Goal: Task Accomplishment & Management: Complete application form

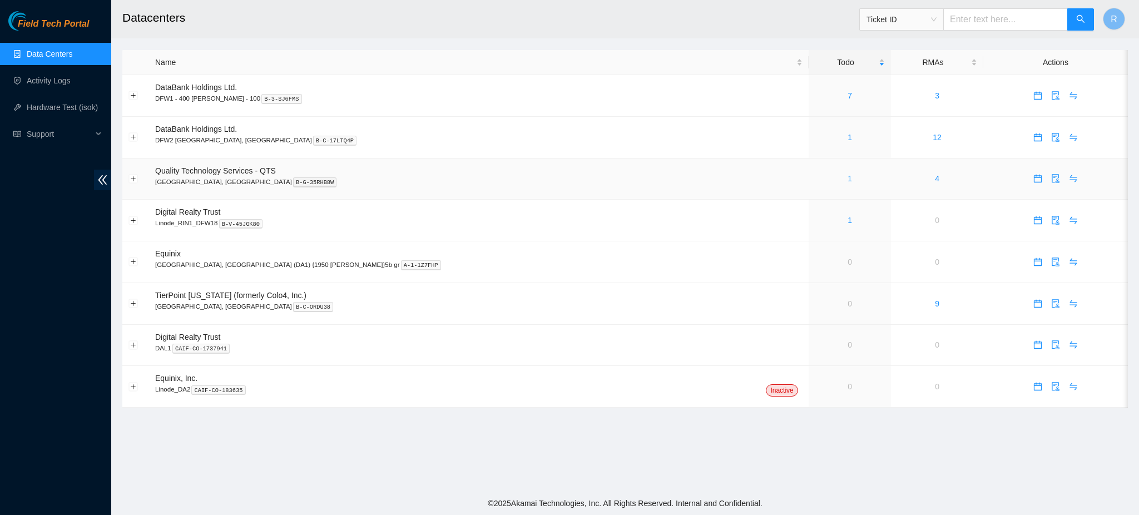
click at [847, 177] on link "1" at bounding box center [849, 178] width 4 height 9
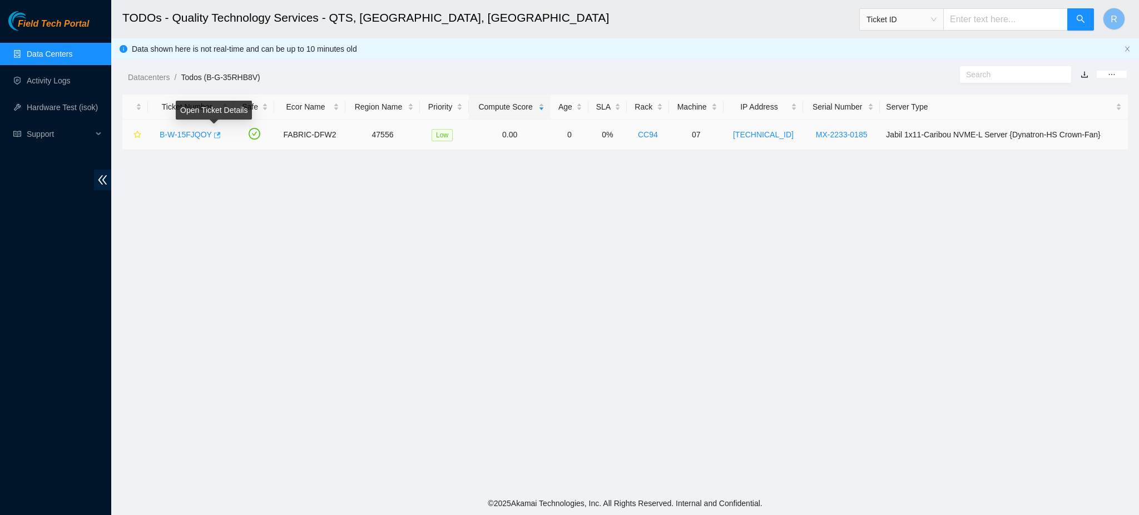
click at [215, 136] on icon "button" at bounding box center [216, 135] width 8 height 8
click at [59, 50] on link "Data Centers" at bounding box center [50, 53] width 46 height 9
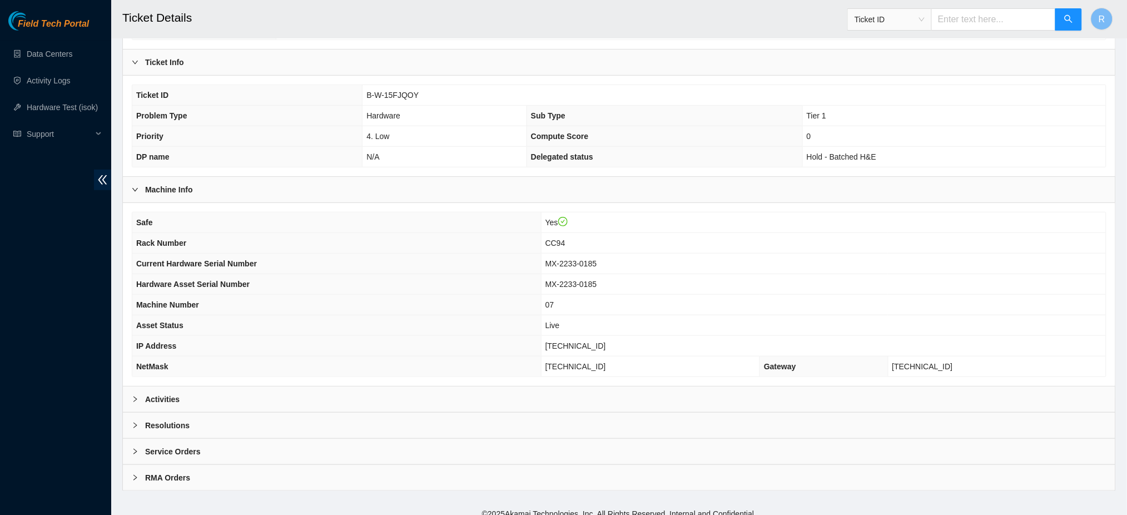
scroll to position [179, 0]
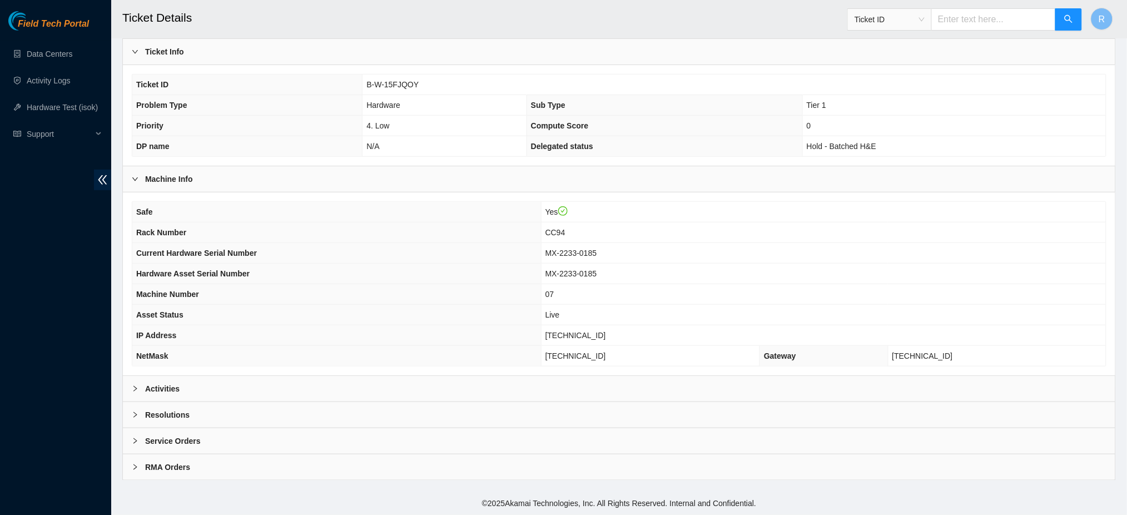
click at [455, 391] on div "Activities" at bounding box center [619, 389] width 993 height 26
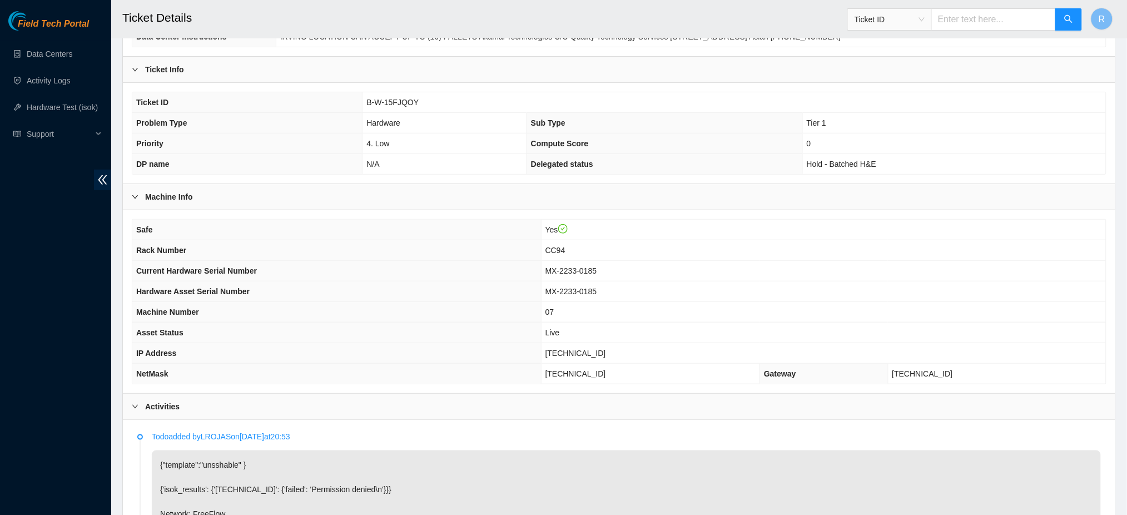
scroll to position [135, 0]
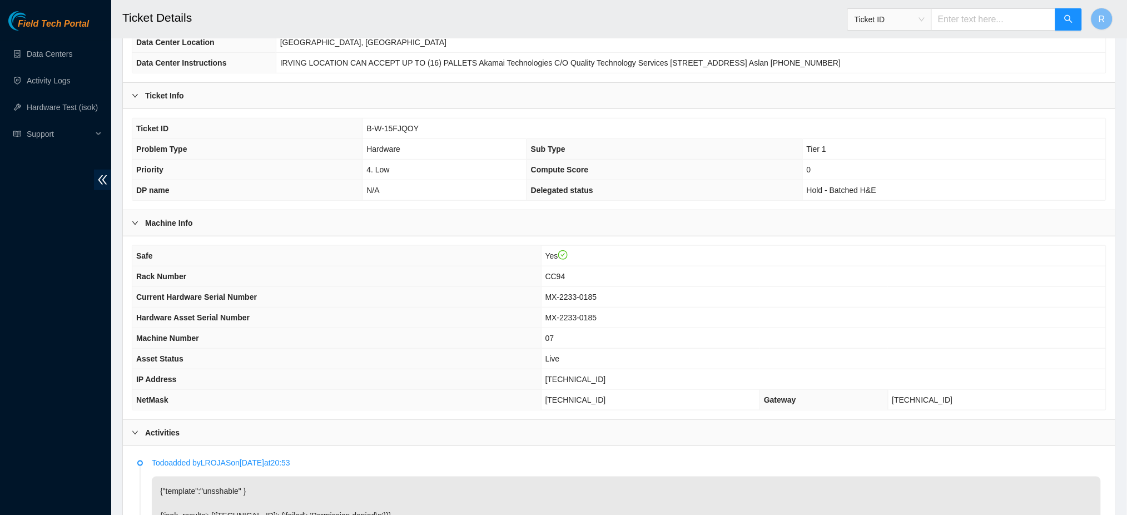
click at [384, 130] on span "B-W-15FJQOY" at bounding box center [392, 128] width 52 height 9
click at [384, 131] on span "B-W-15FJQOY" at bounding box center [392, 128] width 52 height 9
click at [384, 130] on span "B-W-15FJQOY" at bounding box center [392, 128] width 52 height 9
click at [389, 127] on span "B-W-15FJQOY" at bounding box center [392, 128] width 52 height 9
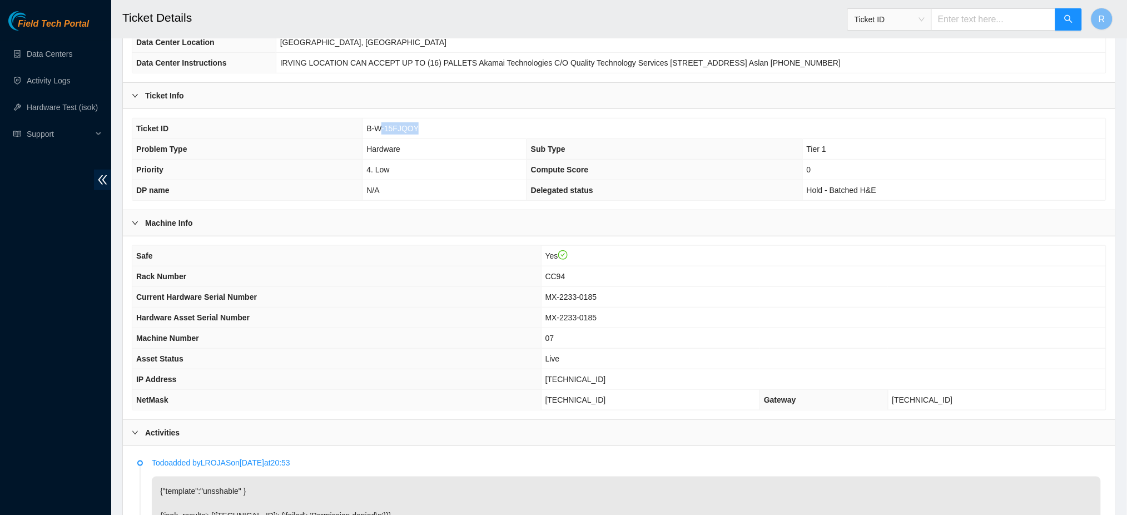
click at [390, 126] on span "B-W-15FJQOY" at bounding box center [392, 128] width 52 height 9
click at [392, 125] on span "B-W-15FJQOY" at bounding box center [392, 128] width 52 height 9
click at [393, 124] on span "B-W-15FJQOY" at bounding box center [392, 128] width 52 height 9
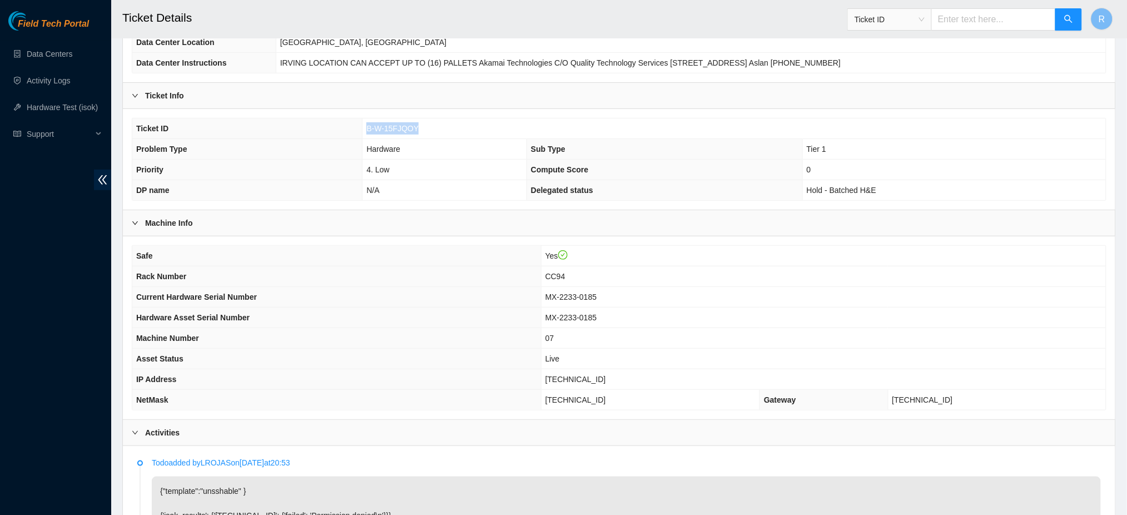
click at [416, 127] on td "B-W-15FJQOY" at bounding box center [734, 128] width 743 height 21
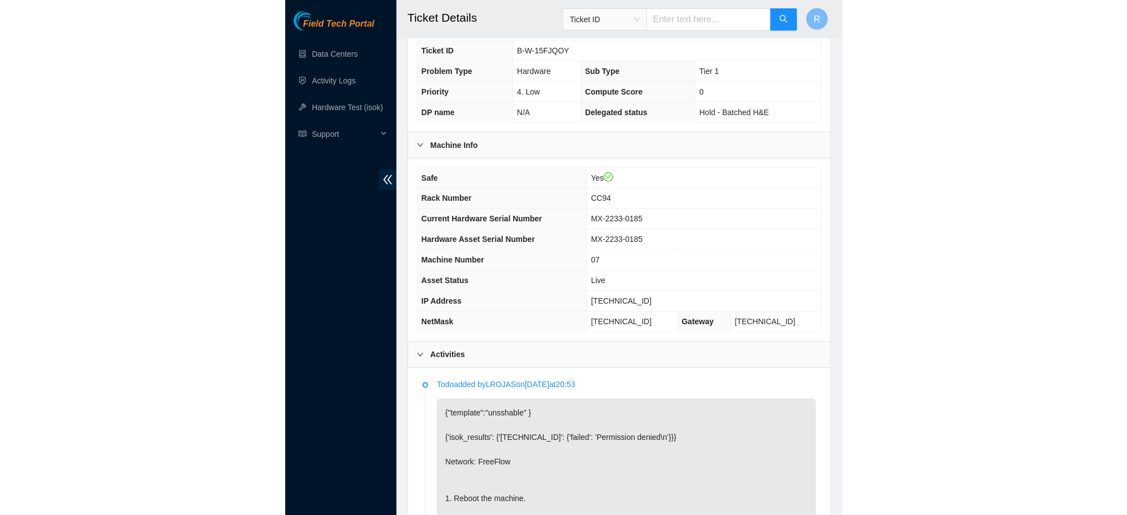
scroll to position [234, 0]
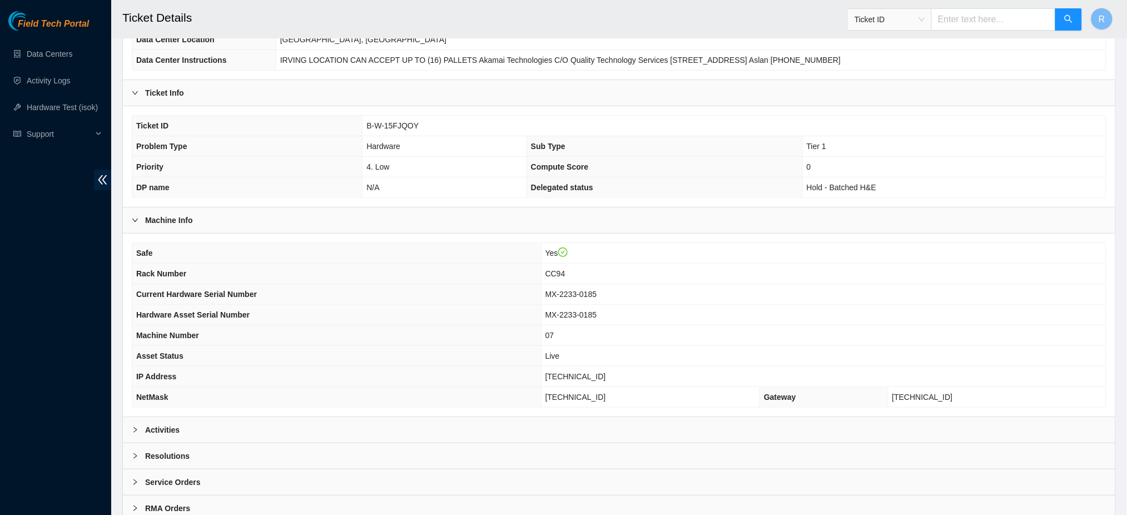
scroll to position [179, 0]
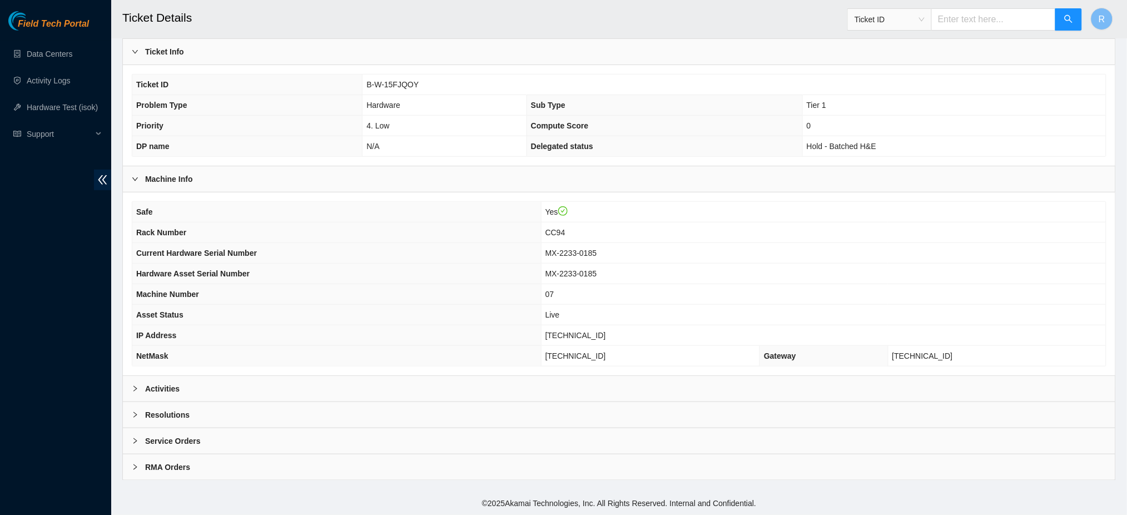
click at [343, 415] on div "Resolutions" at bounding box center [619, 415] width 993 height 26
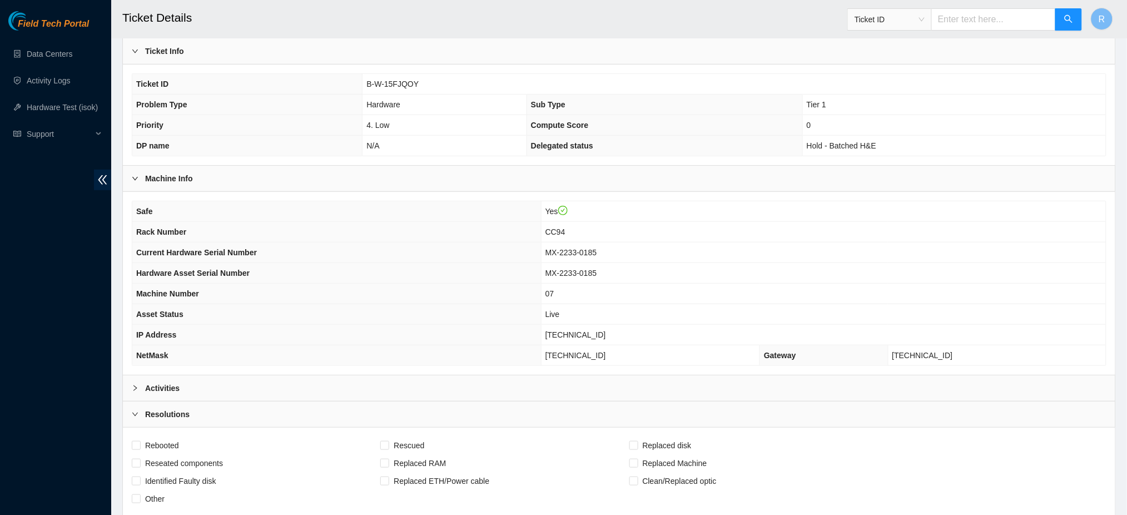
scroll to position [465, 0]
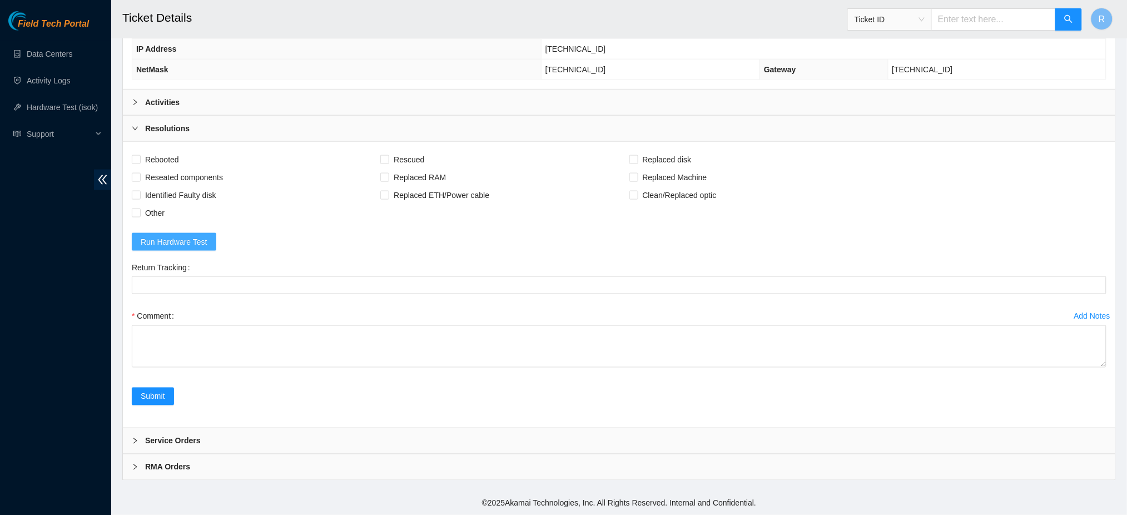
click at [183, 241] on span "Run Hardware Test" at bounding box center [174, 242] width 67 height 12
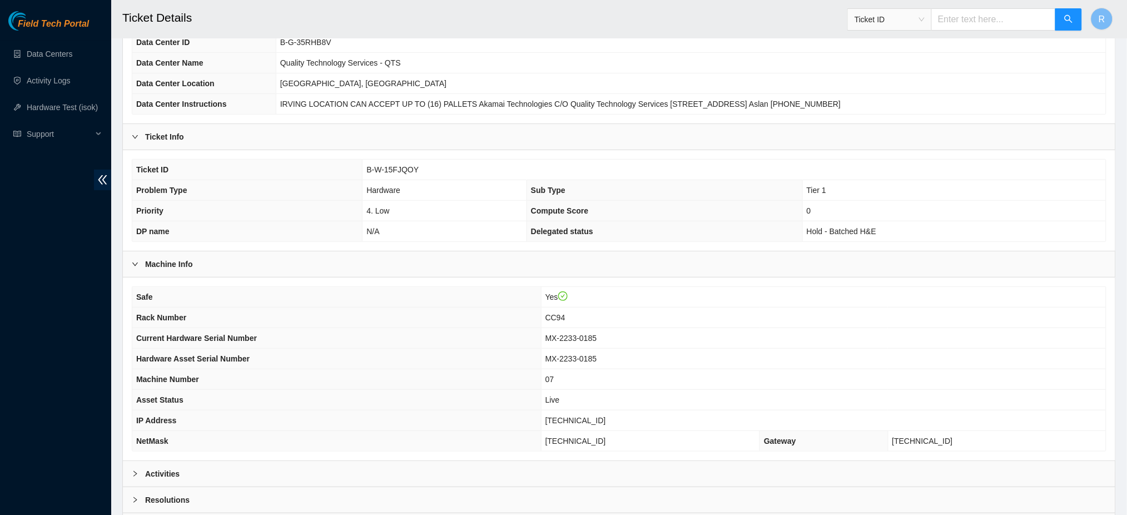
scroll to position [179, 0]
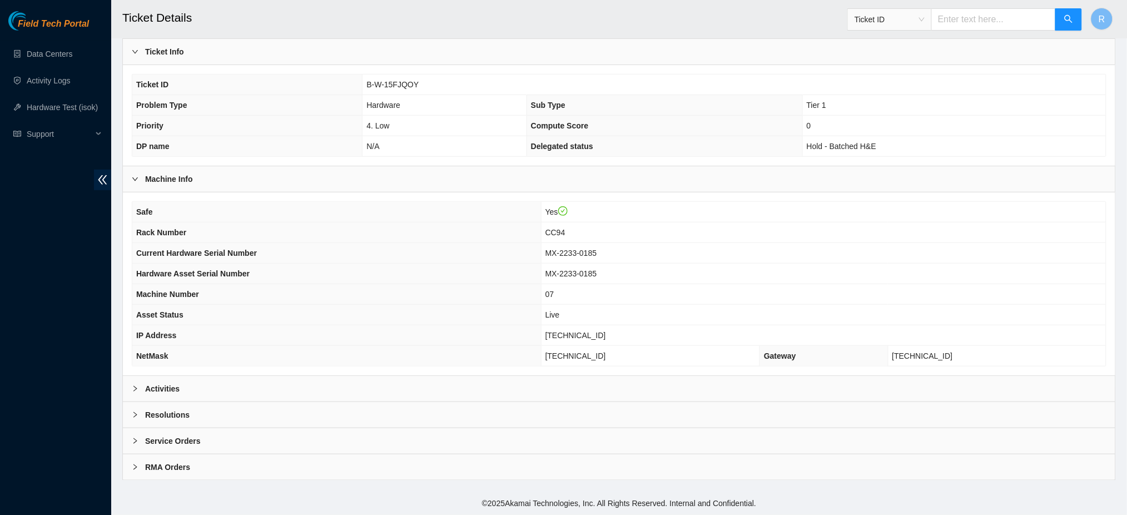
click at [251, 410] on div "Resolutions" at bounding box center [619, 415] width 993 height 26
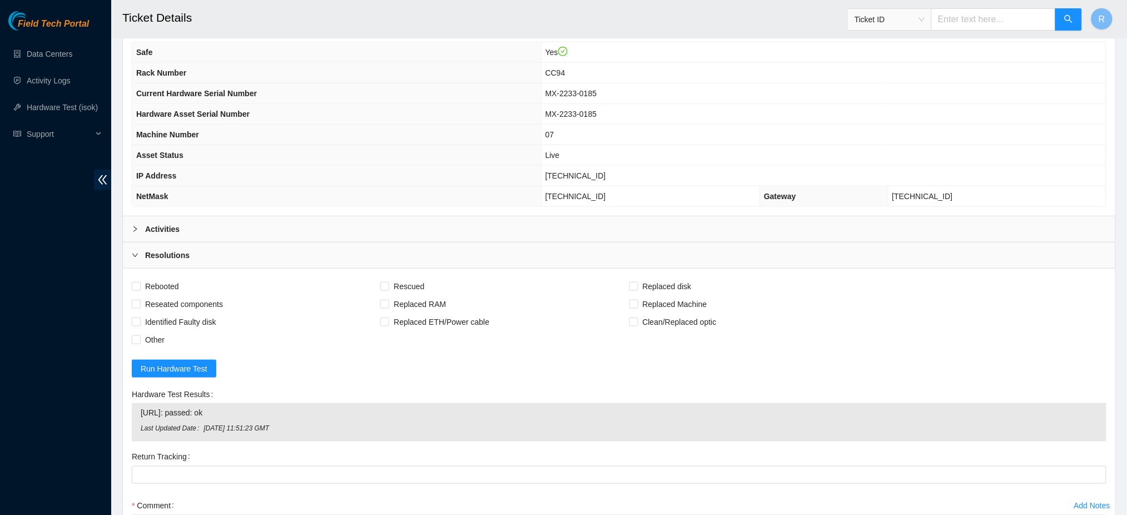
scroll to position [475, 0]
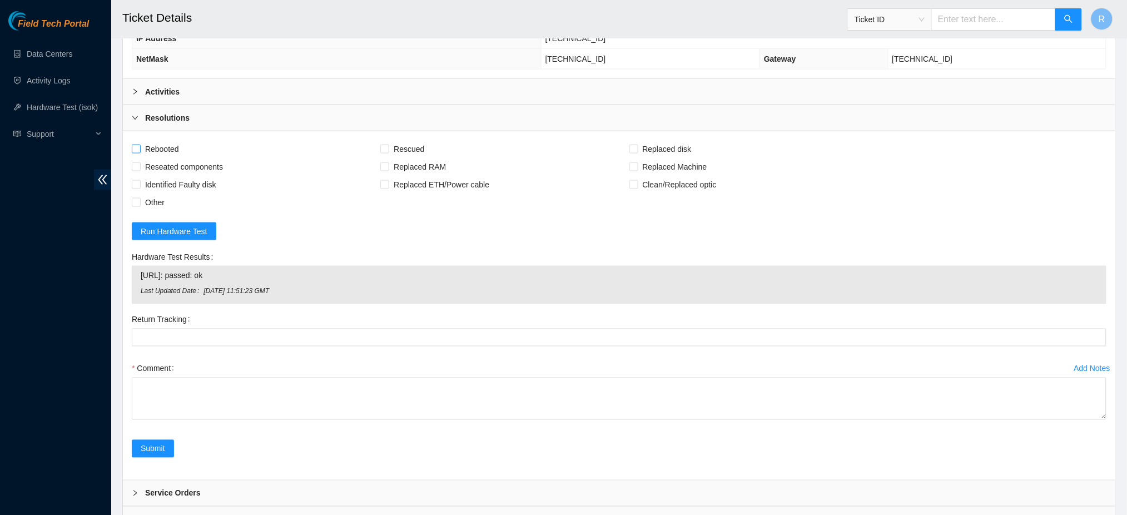
click at [167, 148] on span "Rebooted" at bounding box center [162, 149] width 43 height 18
click at [140, 148] on input "Rebooted" at bounding box center [136, 149] width 8 height 8
checkbox input "true"
click at [395, 150] on span "Rescued" at bounding box center [408, 149] width 39 height 18
click at [380, 148] on input "Rescued" at bounding box center [384, 149] width 8 height 8
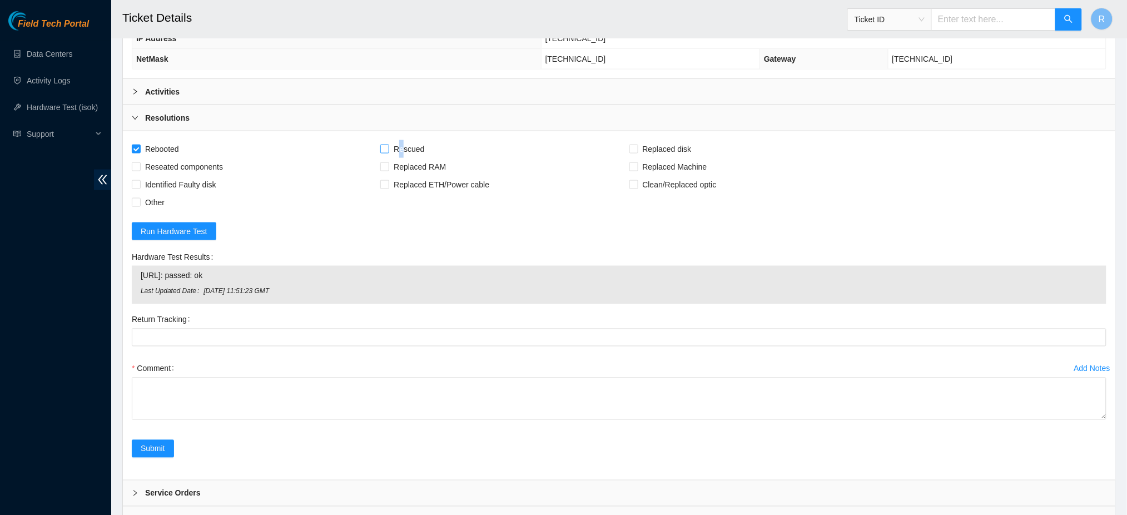
checkbox input "true"
click at [138, 167] on input "Reseated components" at bounding box center [136, 166] width 8 height 8
checkbox input "true"
click at [155, 399] on textarea "Comment" at bounding box center [619, 399] width 975 height 42
paste textarea "Rebooted device. PSU blinks green immediately. No video output before or after …"
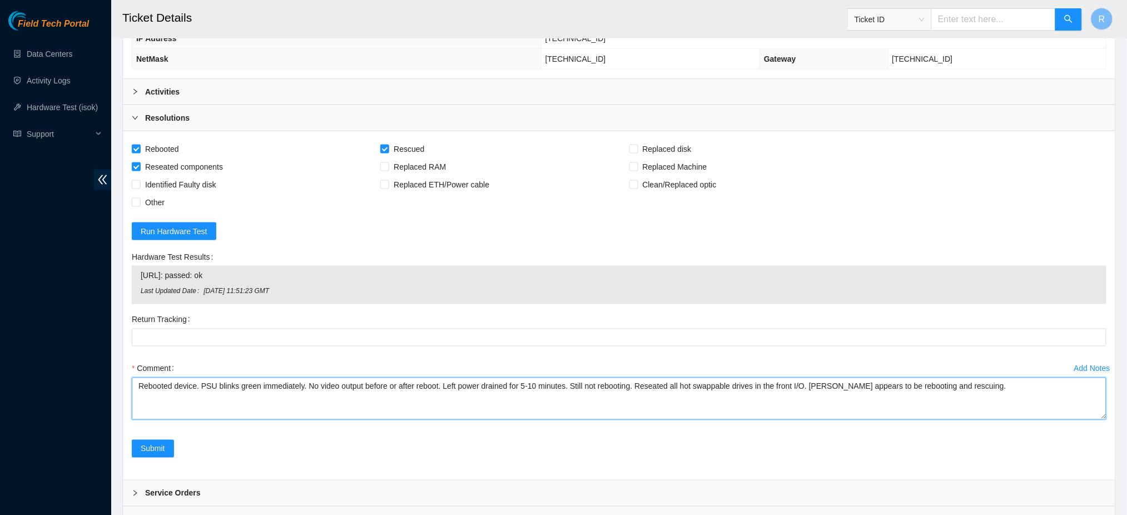
click at [975, 387] on textarea "Rebooted device. PSU blinks green immediately. No video output before or after …" at bounding box center [619, 399] width 975 height 42
type textarea "Rebooted device. PSU blinks green immediately. No video output before or after …"
click at [158, 444] on span "Submit" at bounding box center [153, 449] width 24 height 12
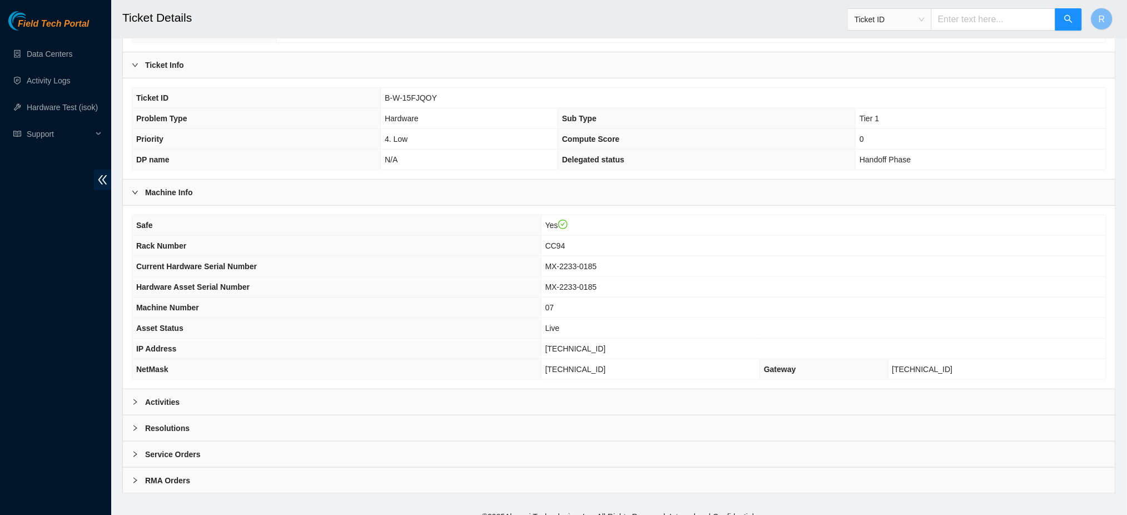
scroll to position [179, 0]
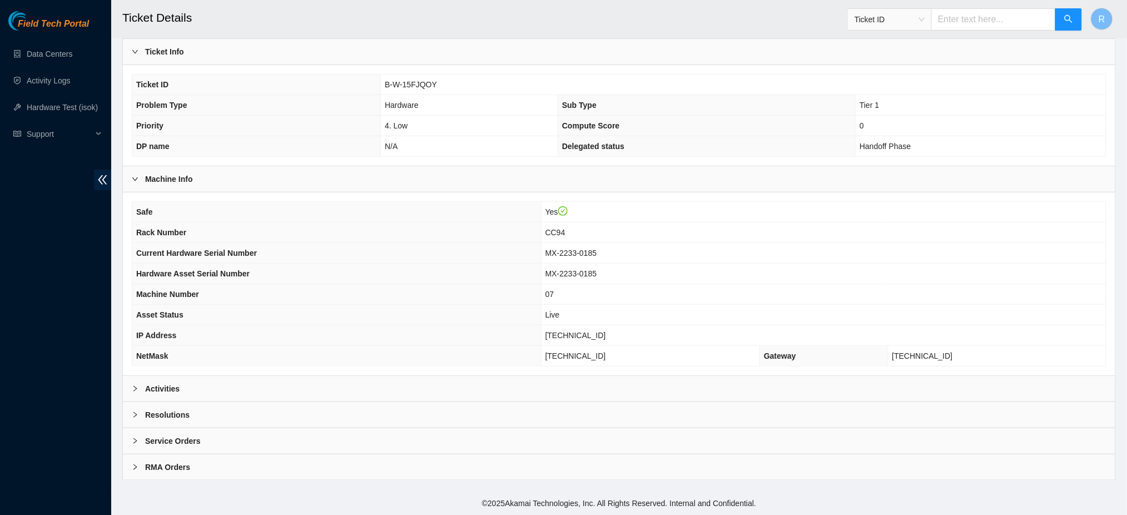
click at [210, 384] on div "Activities" at bounding box center [619, 389] width 993 height 26
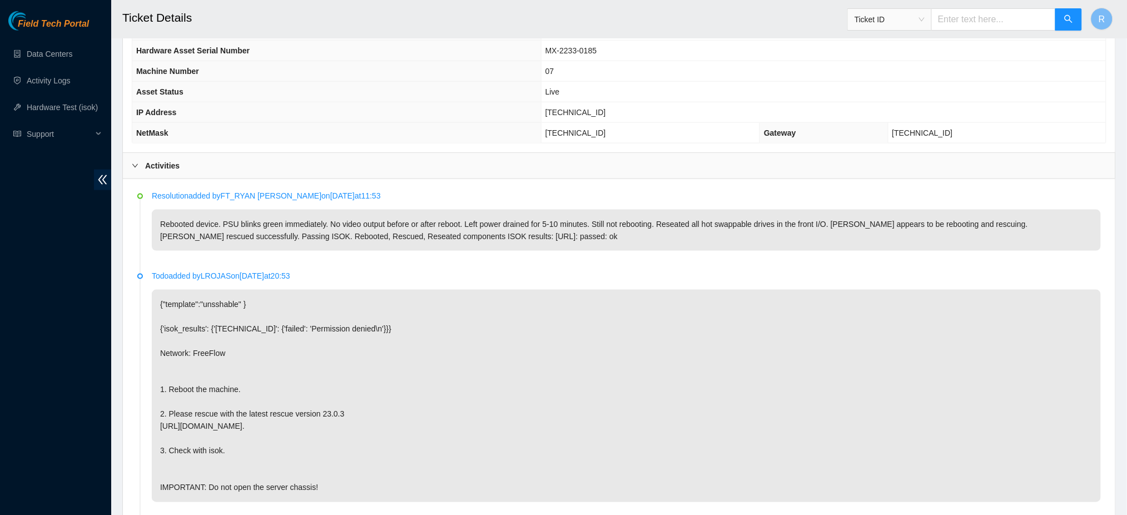
scroll to position [0, 0]
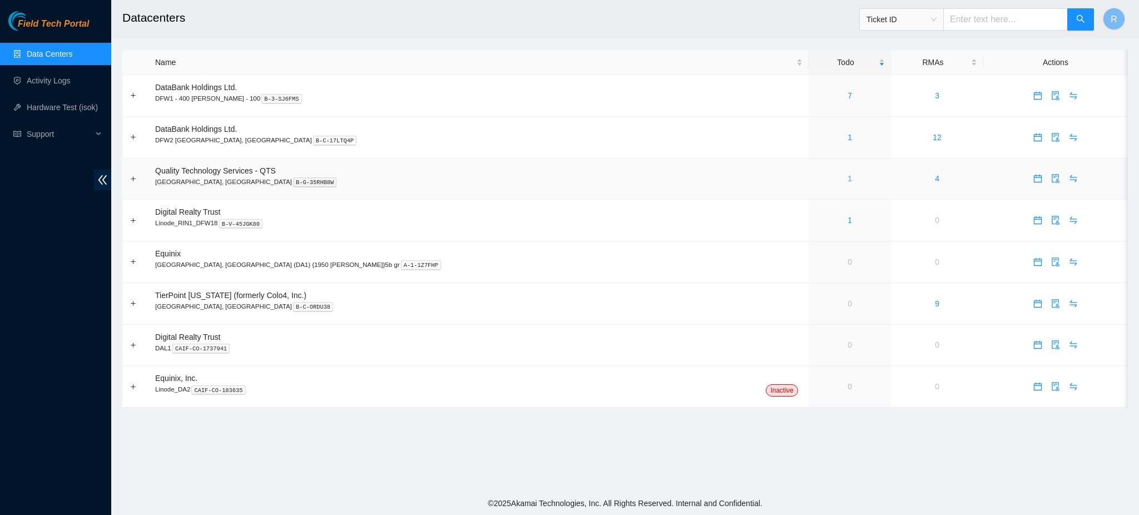
click at [847, 178] on link "1" at bounding box center [849, 178] width 4 height 9
click at [847, 181] on link "1" at bounding box center [849, 178] width 4 height 9
click at [847, 178] on link "1" at bounding box center [849, 178] width 4 height 9
click at [983, 18] on input "text" at bounding box center [1005, 19] width 125 height 22
paste input "B-W-15FJQOY"
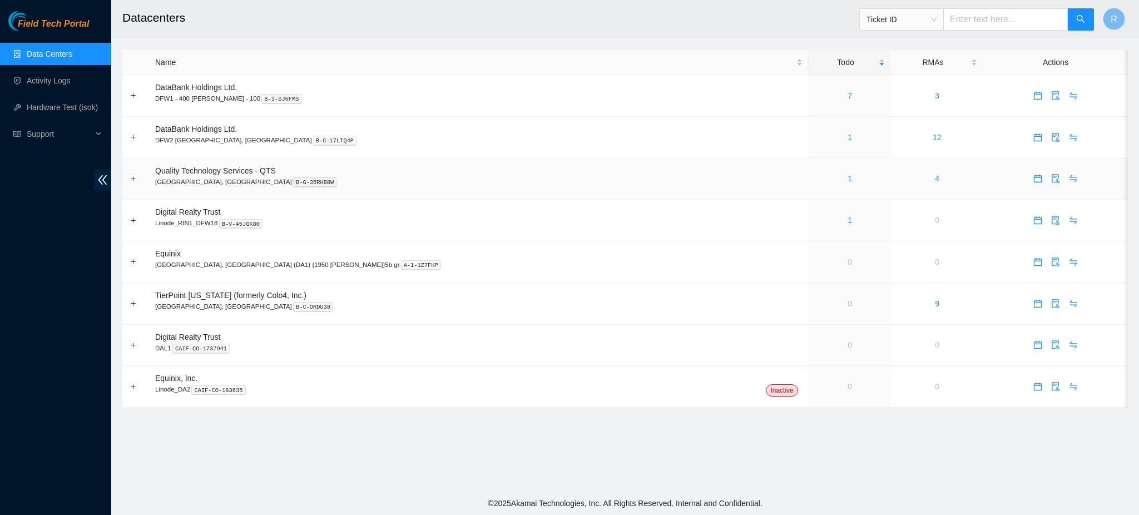
type input "B-W-15FJQOY"
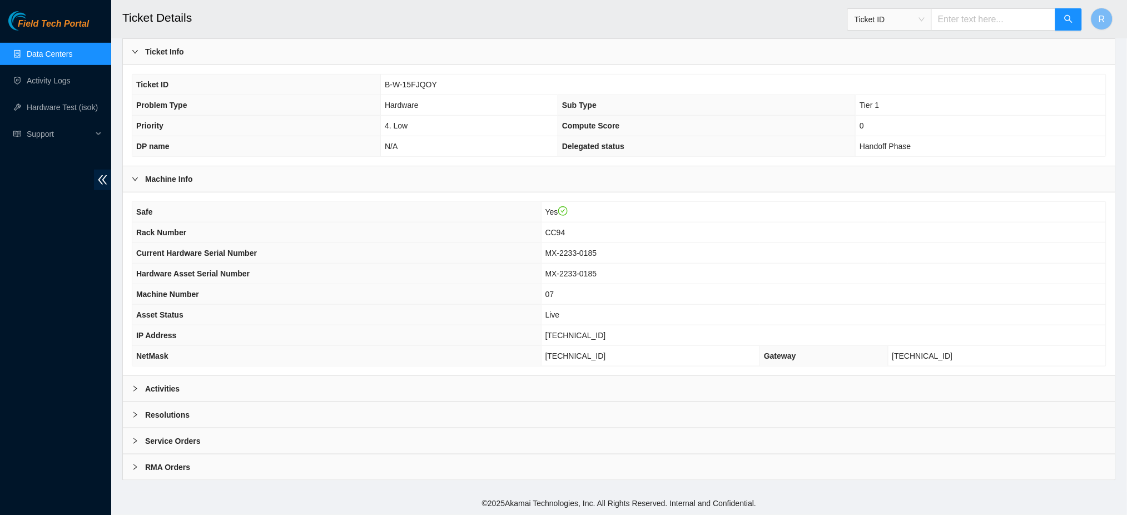
scroll to position [179, 0]
click at [336, 404] on div "Resolutions" at bounding box center [619, 415] width 993 height 26
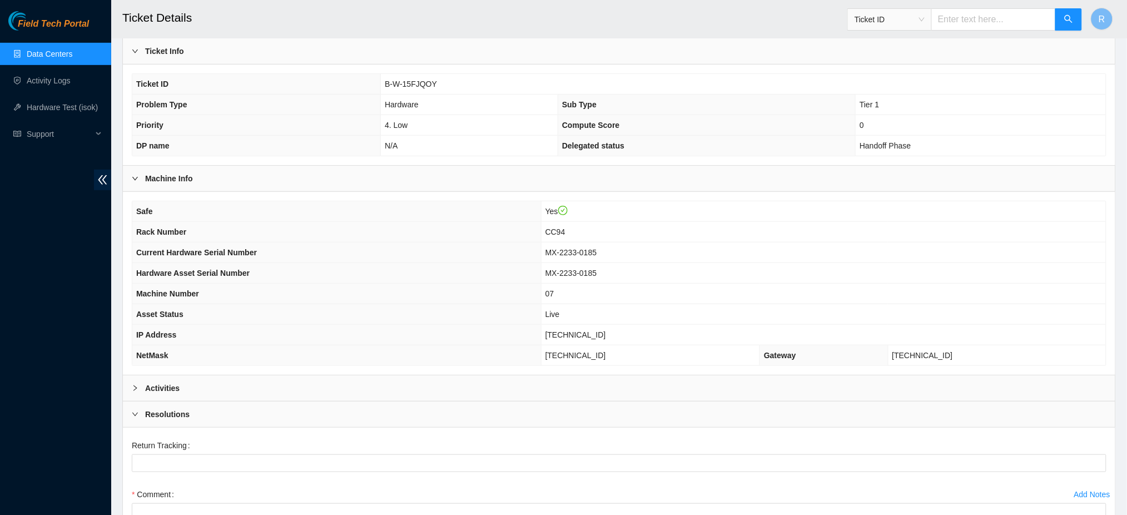
click at [340, 392] on div "Activities" at bounding box center [619, 388] width 993 height 26
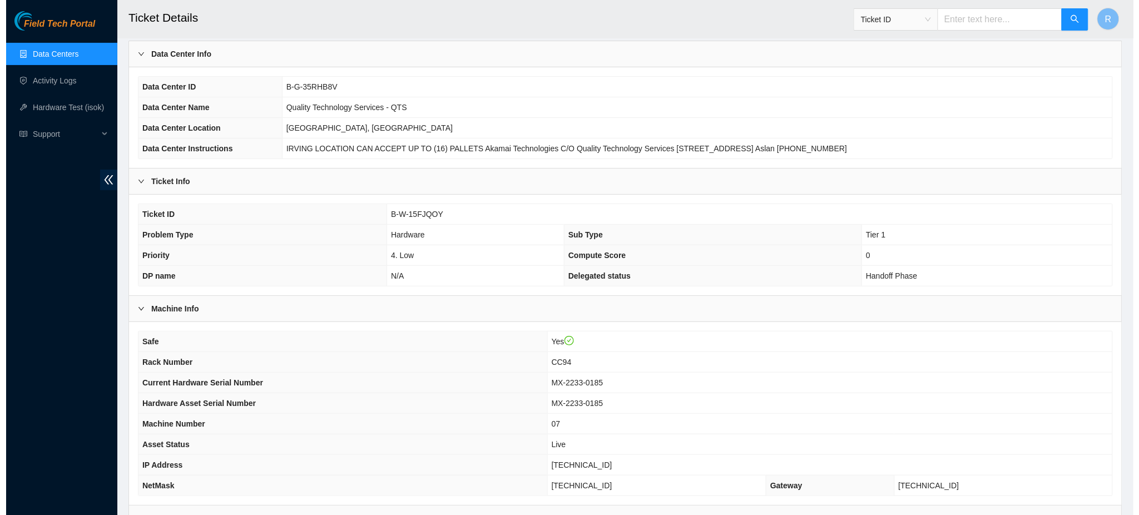
scroll to position [0, 0]
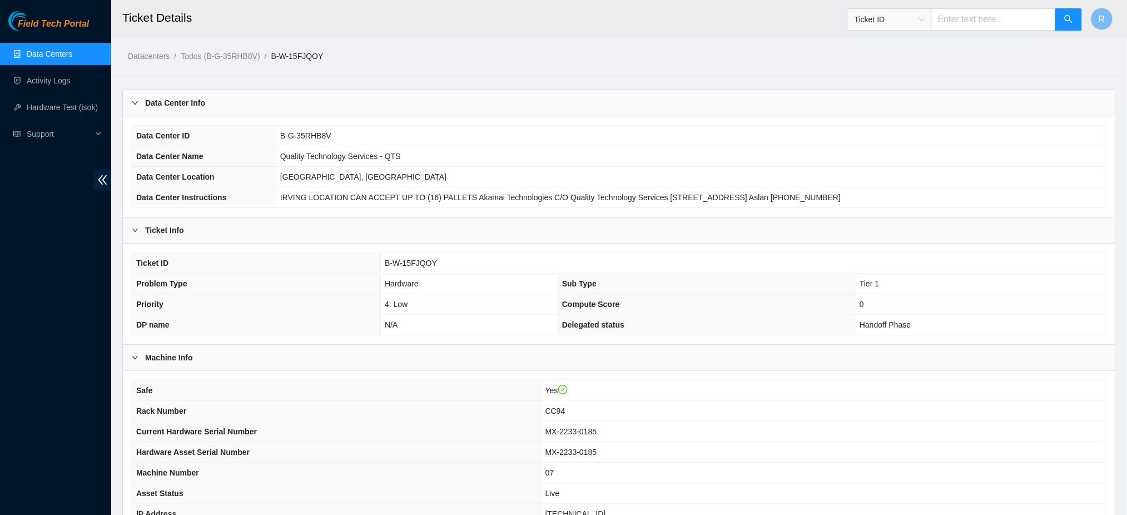
drag, startPoint x: 56, startPoint y: 54, endPoint x: 62, endPoint y: 56, distance: 7.0
click at [56, 54] on link "Data Centers" at bounding box center [50, 53] width 46 height 9
